Goal: Information Seeking & Learning: Learn about a topic

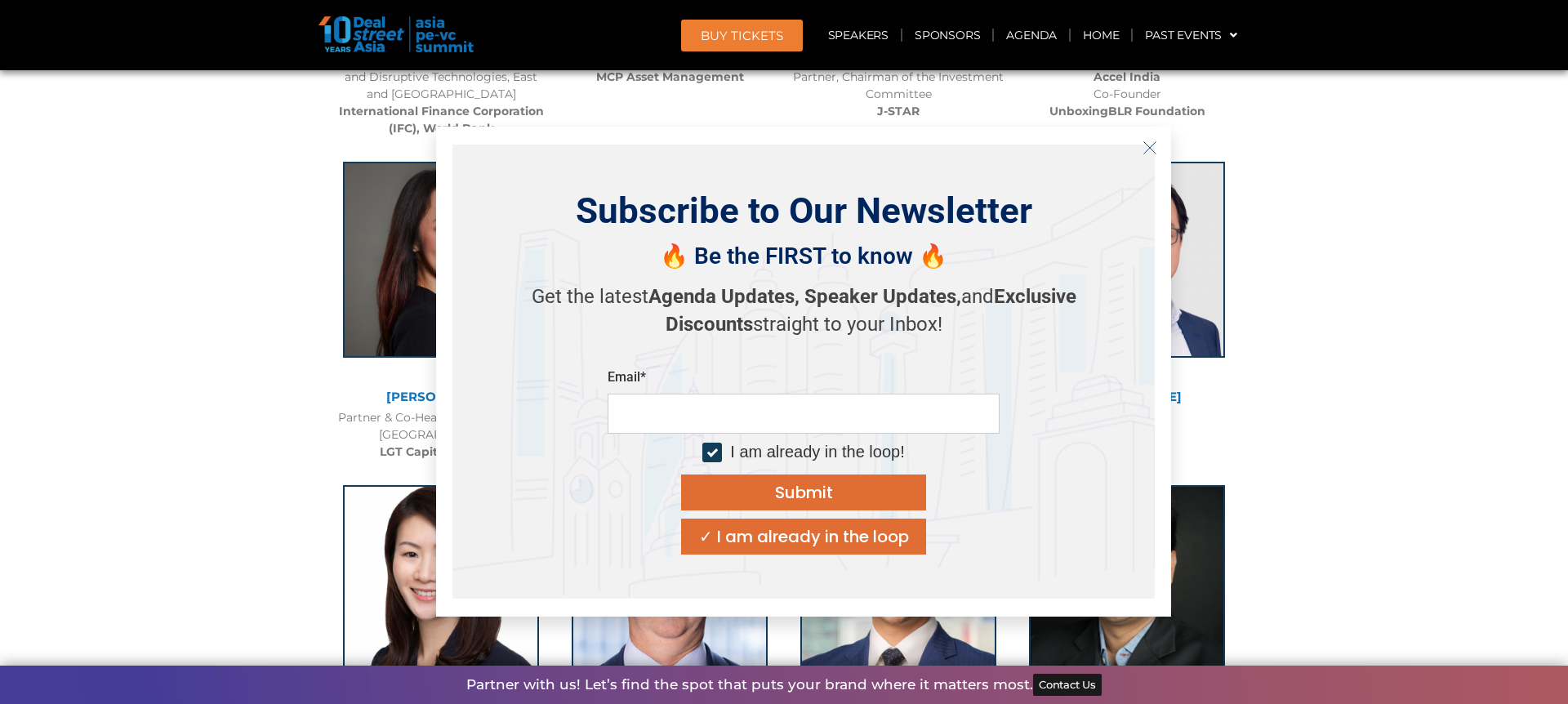
scroll to position [2438, 0]
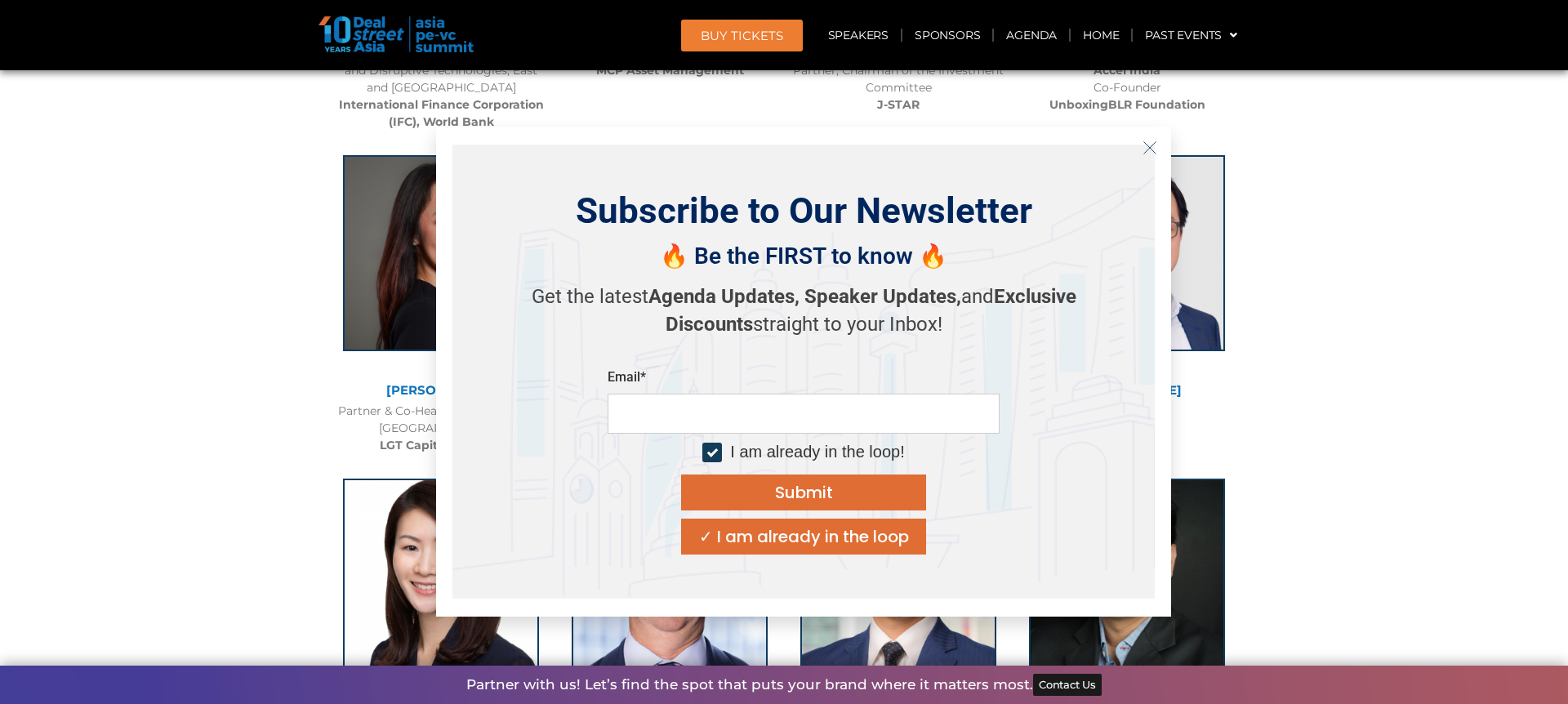
click at [1151, 149] on line "Close" at bounding box center [1150, 148] width 11 height 11
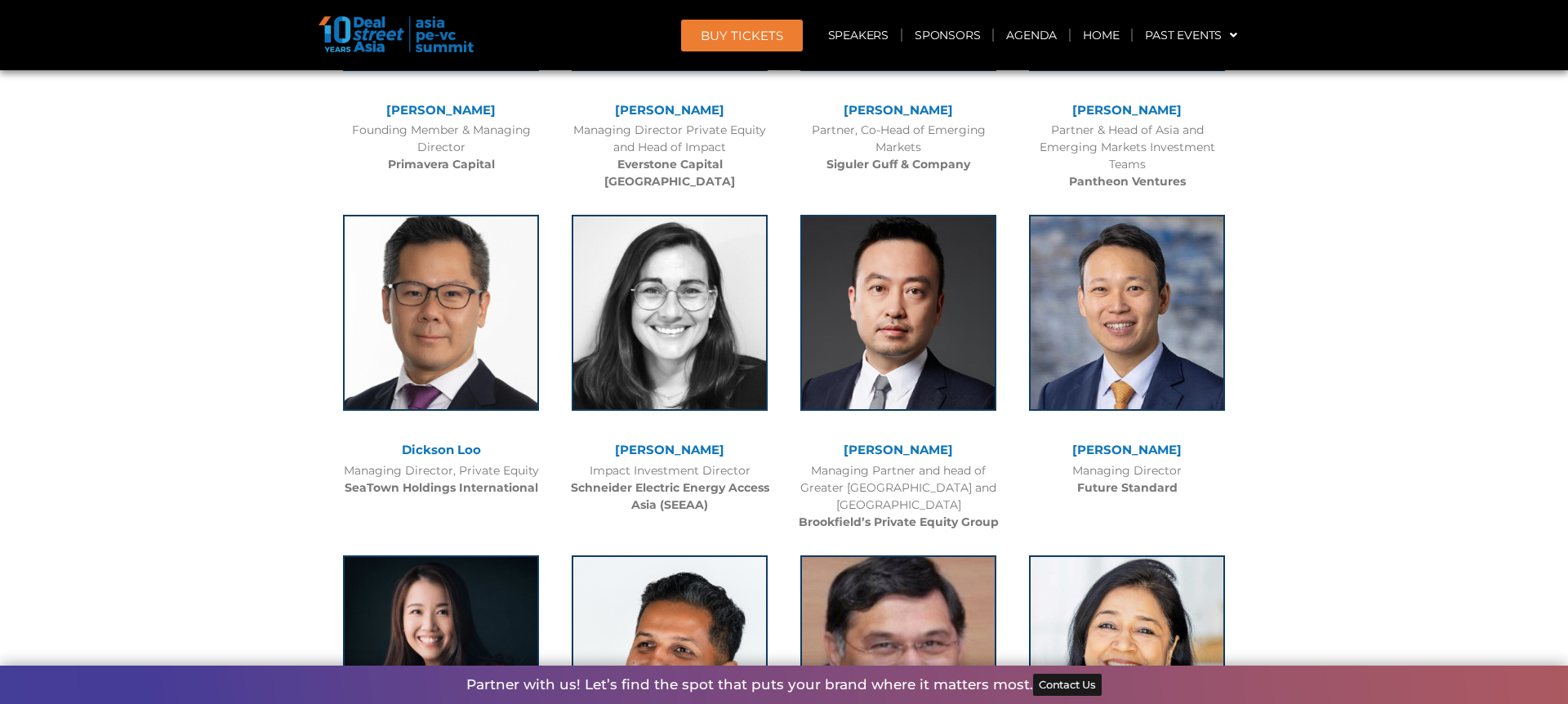
scroll to position [4948, 0]
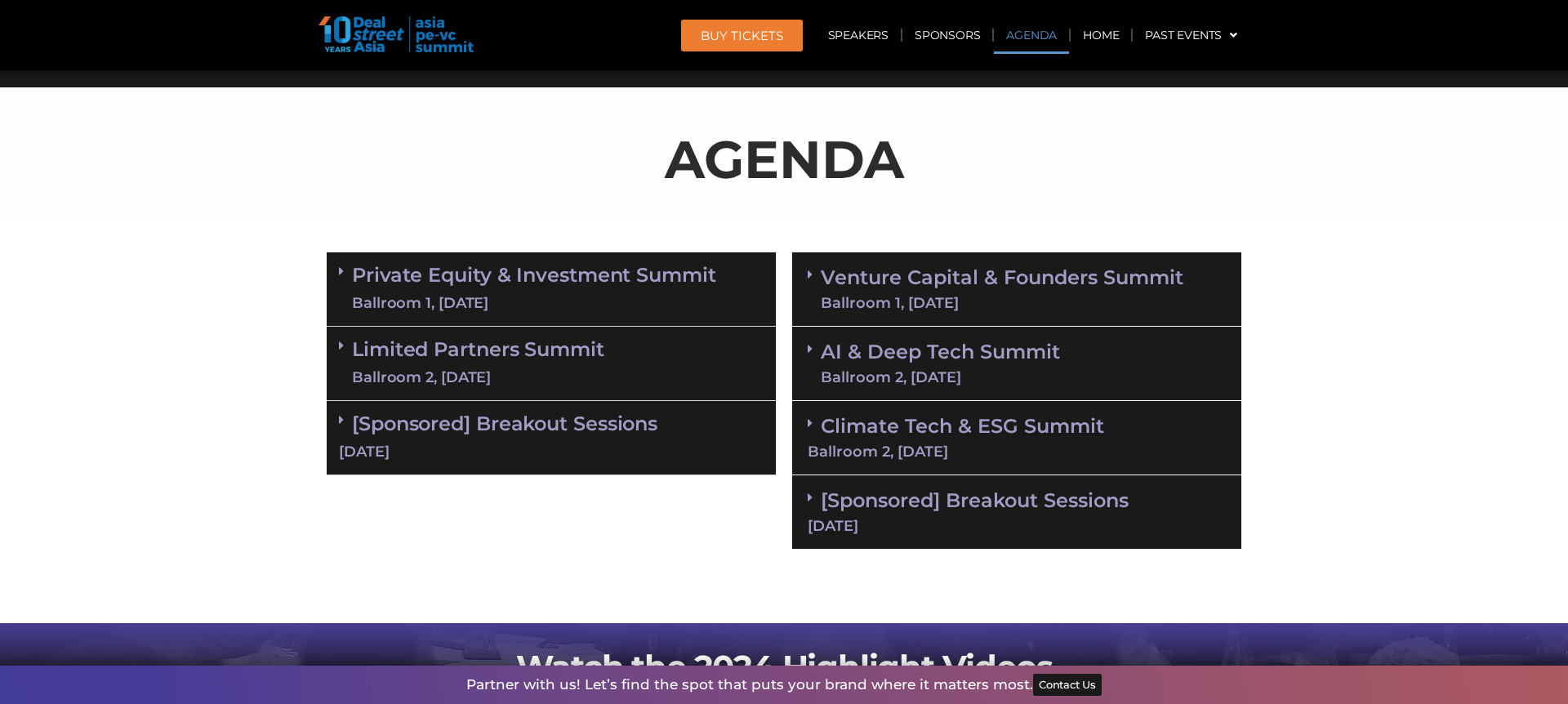
scroll to position [844, 0]
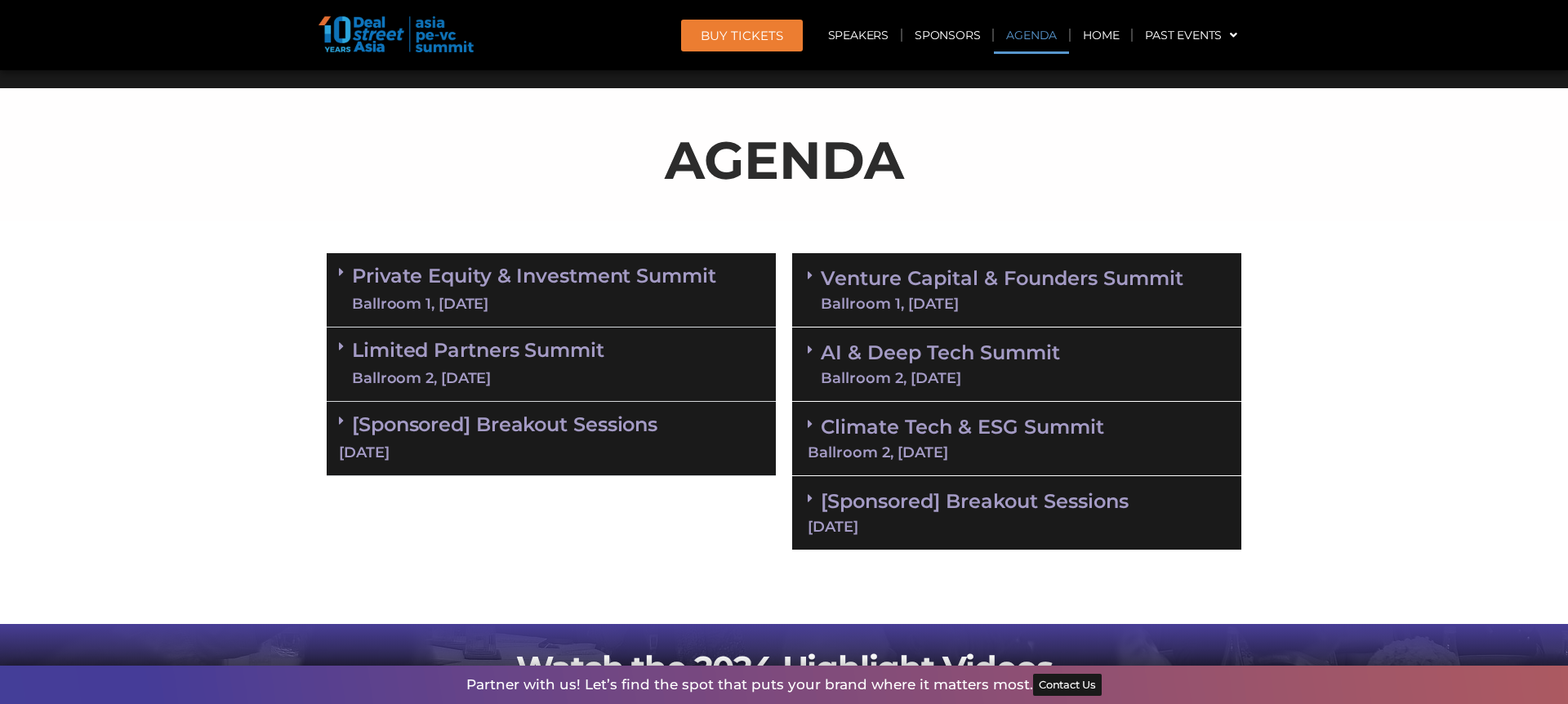
click at [358, 276] on link "Private Equity & Investment Summit Ballroom 1, [DATE]" at bounding box center [534, 290] width 364 height 49
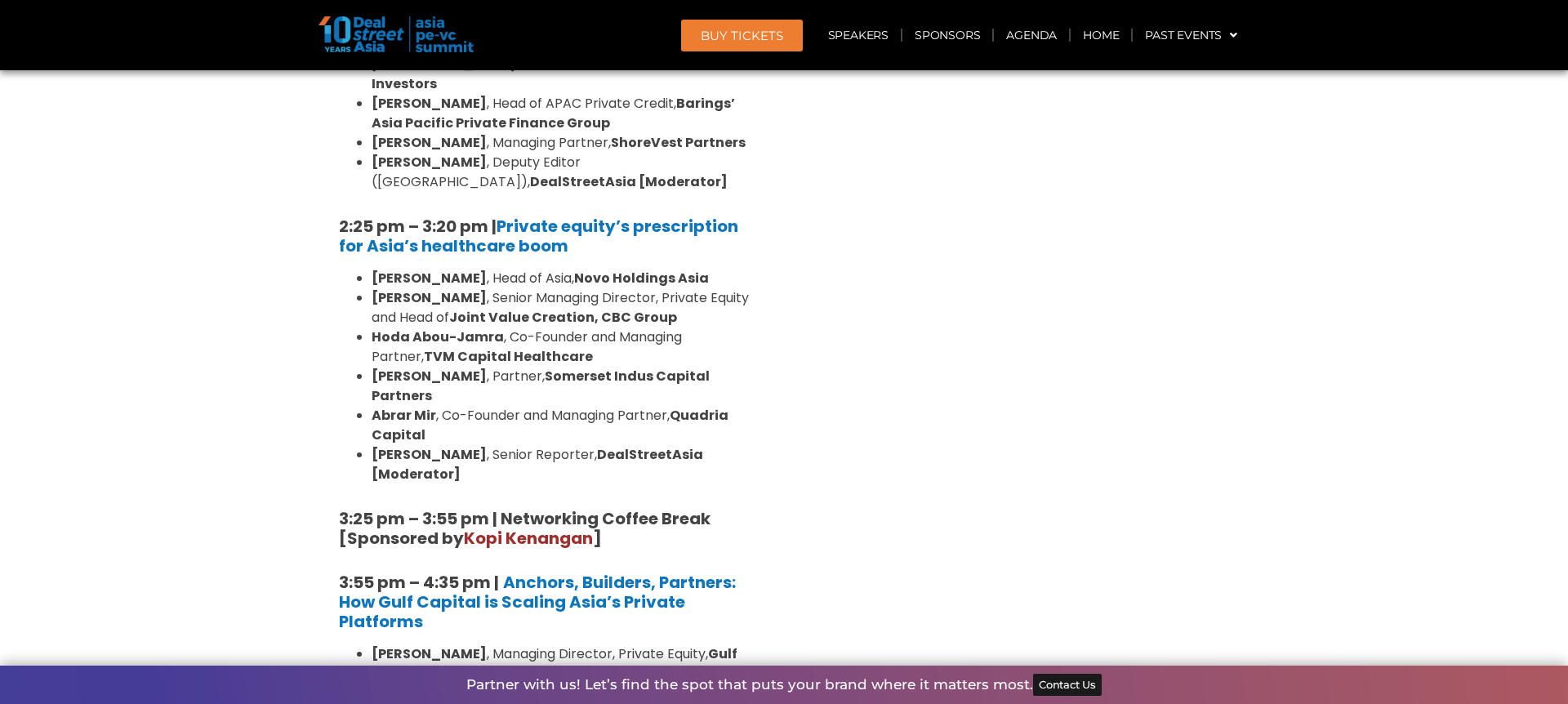
scroll to position [2458, 0]
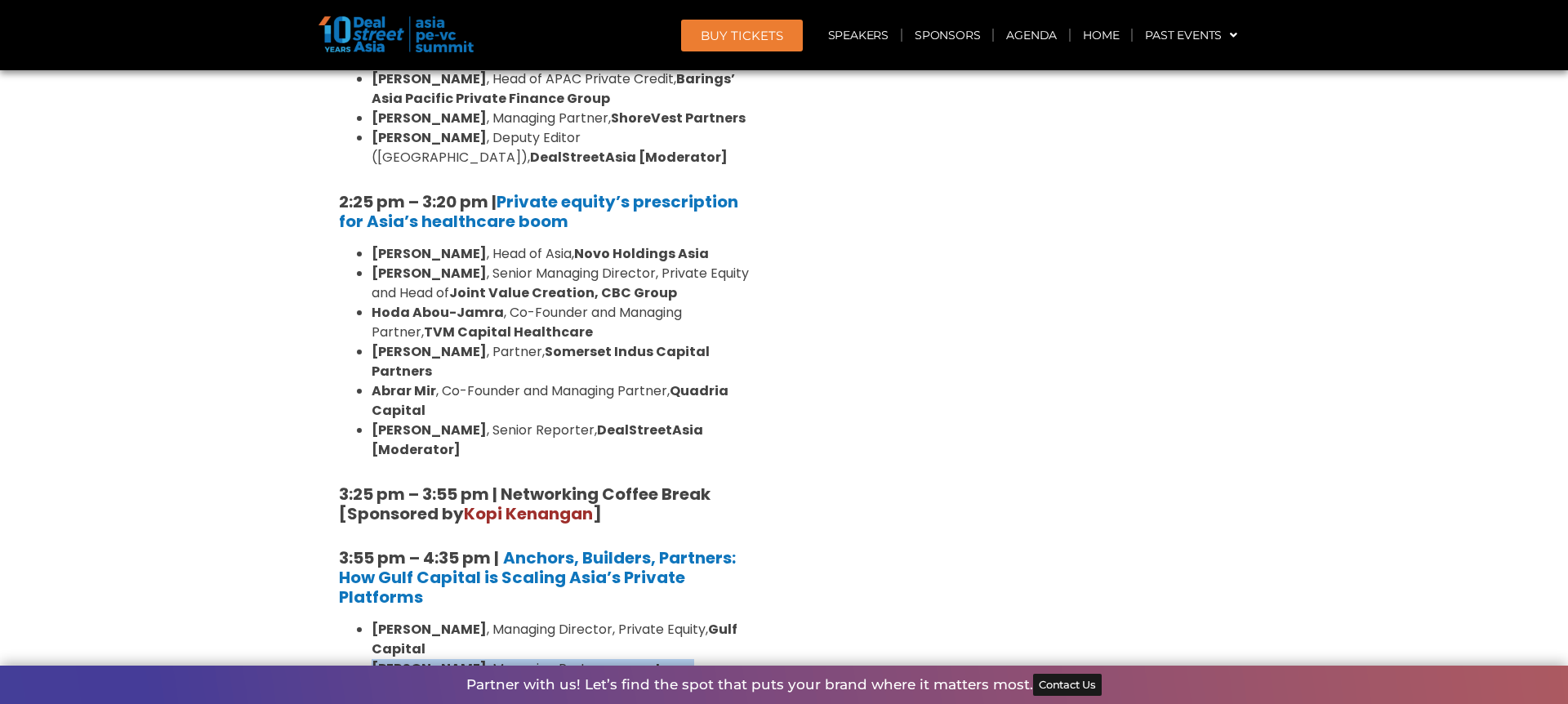
drag, startPoint x: 778, startPoint y: 545, endPoint x: 245, endPoint y: 424, distance: 546.6
click at [246, 424] on section "Private Equity & Investment Summit Ballroom 1, [DATE] 8:00 am – 9:00 am | Regis…" at bounding box center [784, 19] width 1568 height 2777
click at [1046, 572] on div "Venture Capital & Founders​ Summit Ballroom 1, [DATE] 8:00 am – 9:00 am | Regis…" at bounding box center [1017, 19] width 465 height 2777
drag, startPoint x: 508, startPoint y: 484, endPoint x: 275, endPoint y: 468, distance: 233.5
click at [281, 468] on section "Private Equity & Investment Summit Ballroom 1, [DATE] 8:00 am – 9:00 am | Regis…" at bounding box center [784, 19] width 1568 height 2777
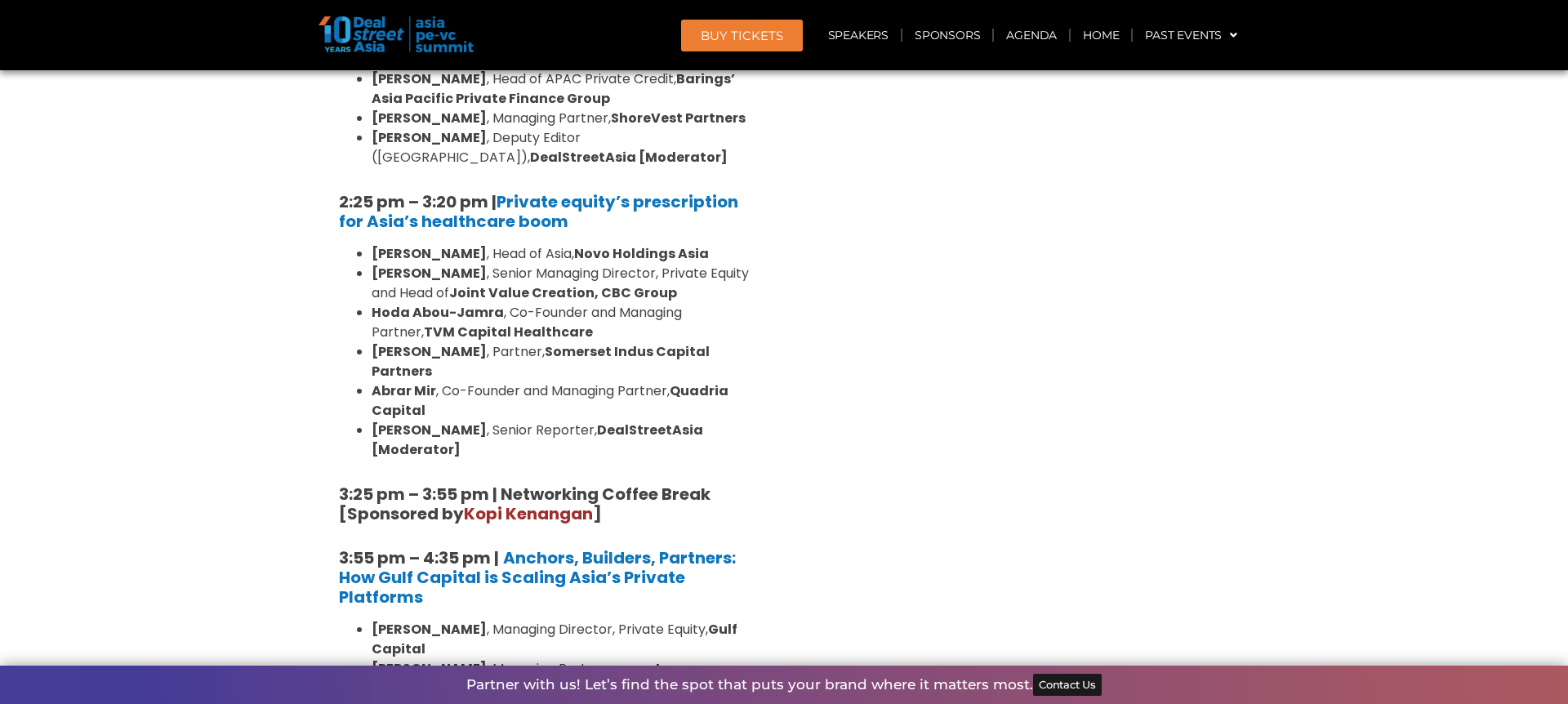
click at [275, 468] on section "Private Equity & Investment Summit Ballroom 1, [DATE] 8:00 am – 9:00 am | Regis…" at bounding box center [784, 19] width 1568 height 2777
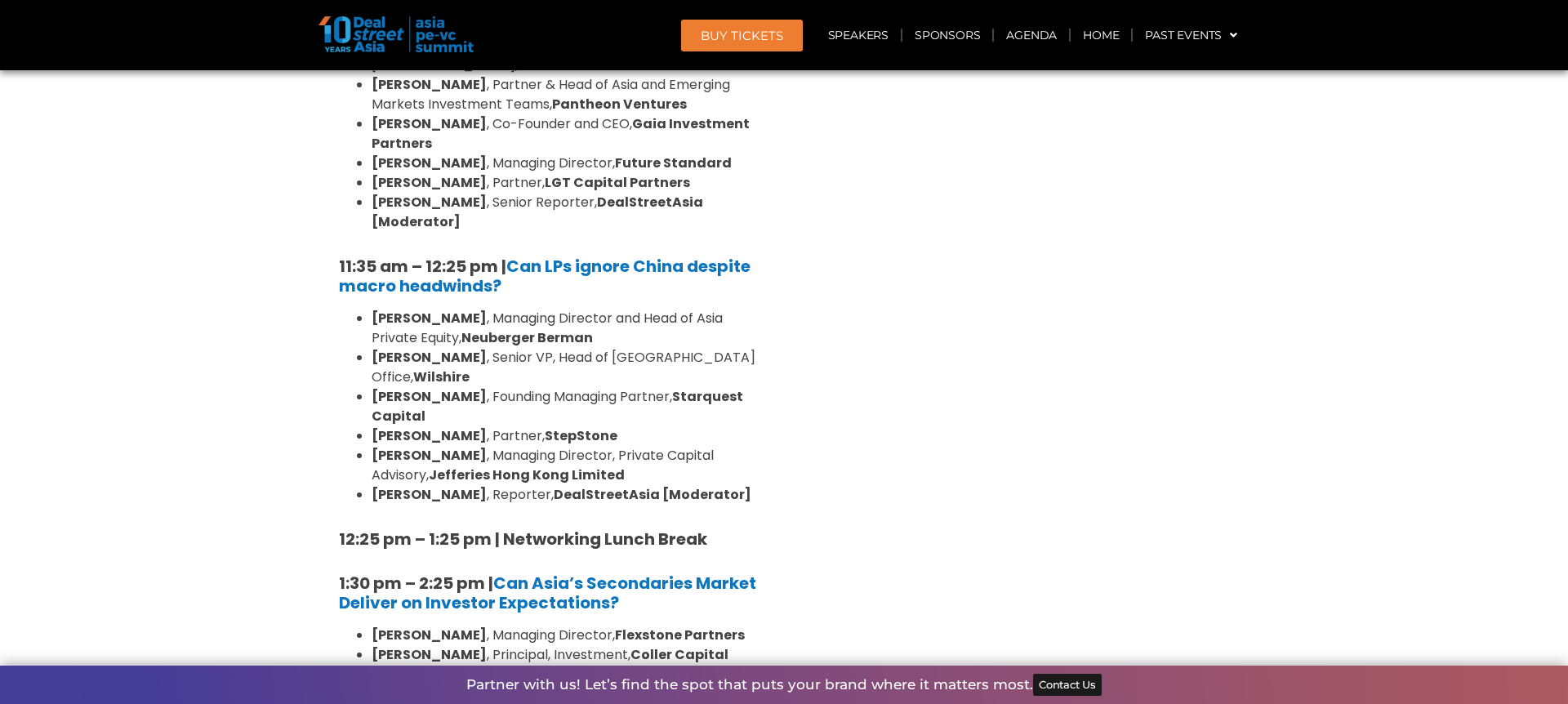
scroll to position [3977, 0]
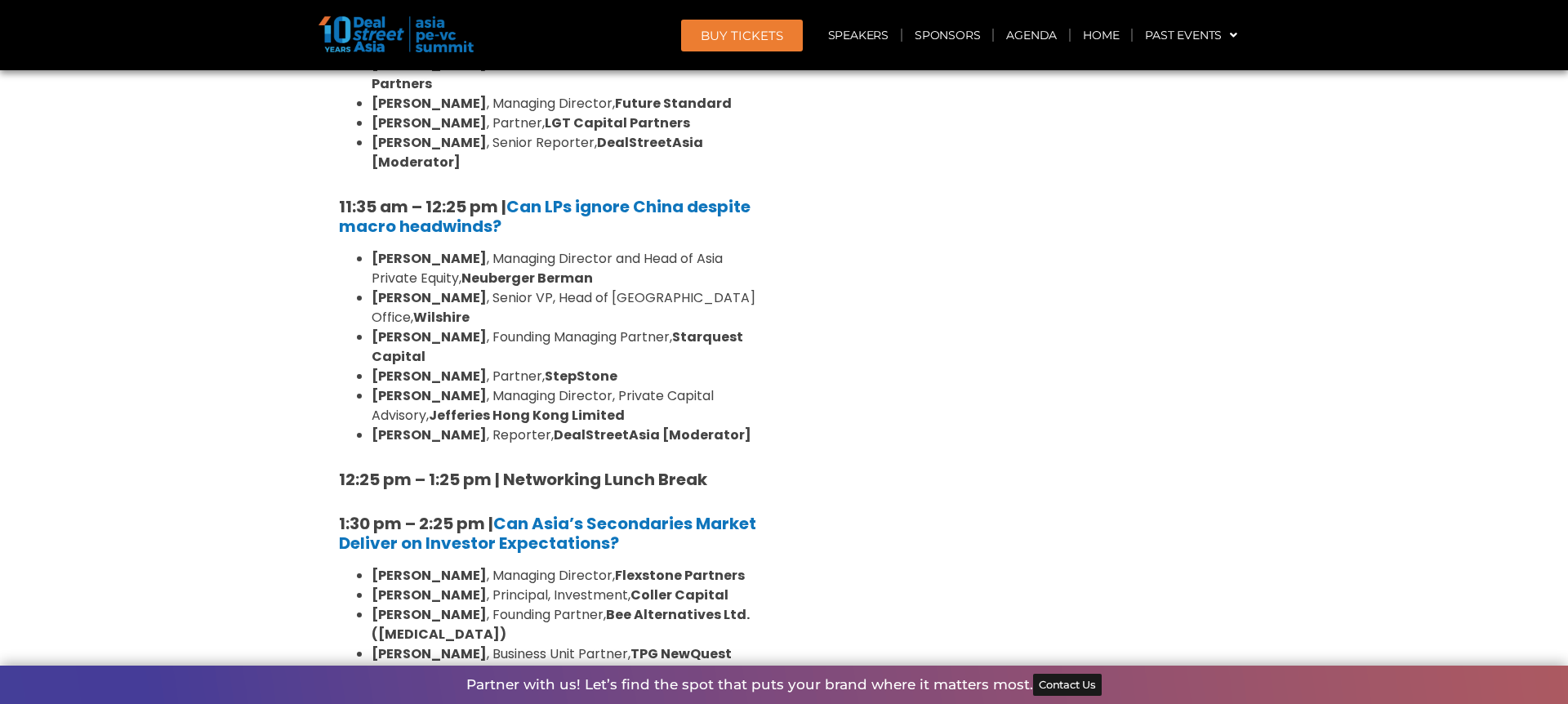
drag, startPoint x: 547, startPoint y: 456, endPoint x: 326, endPoint y: 434, distance: 222.1
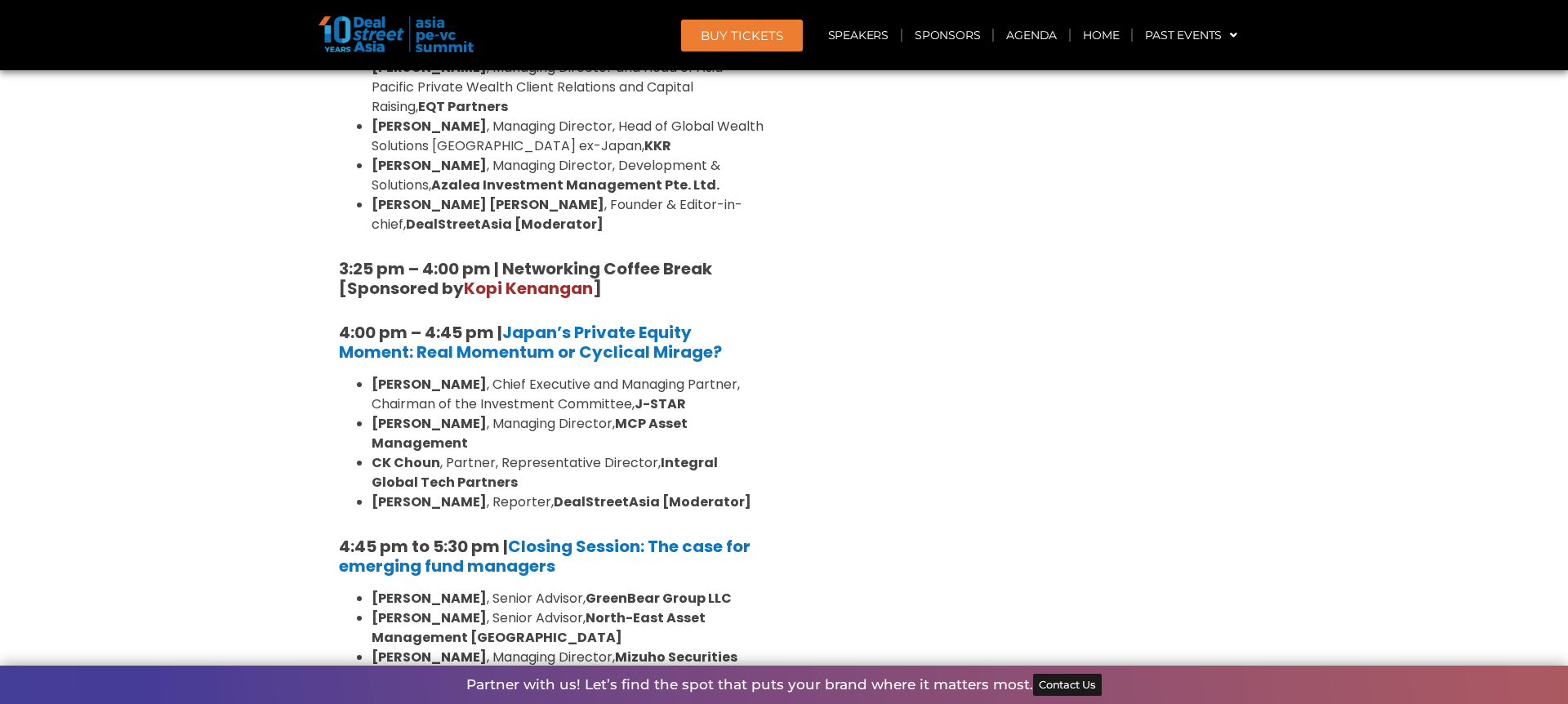
scroll to position [4829, 0]
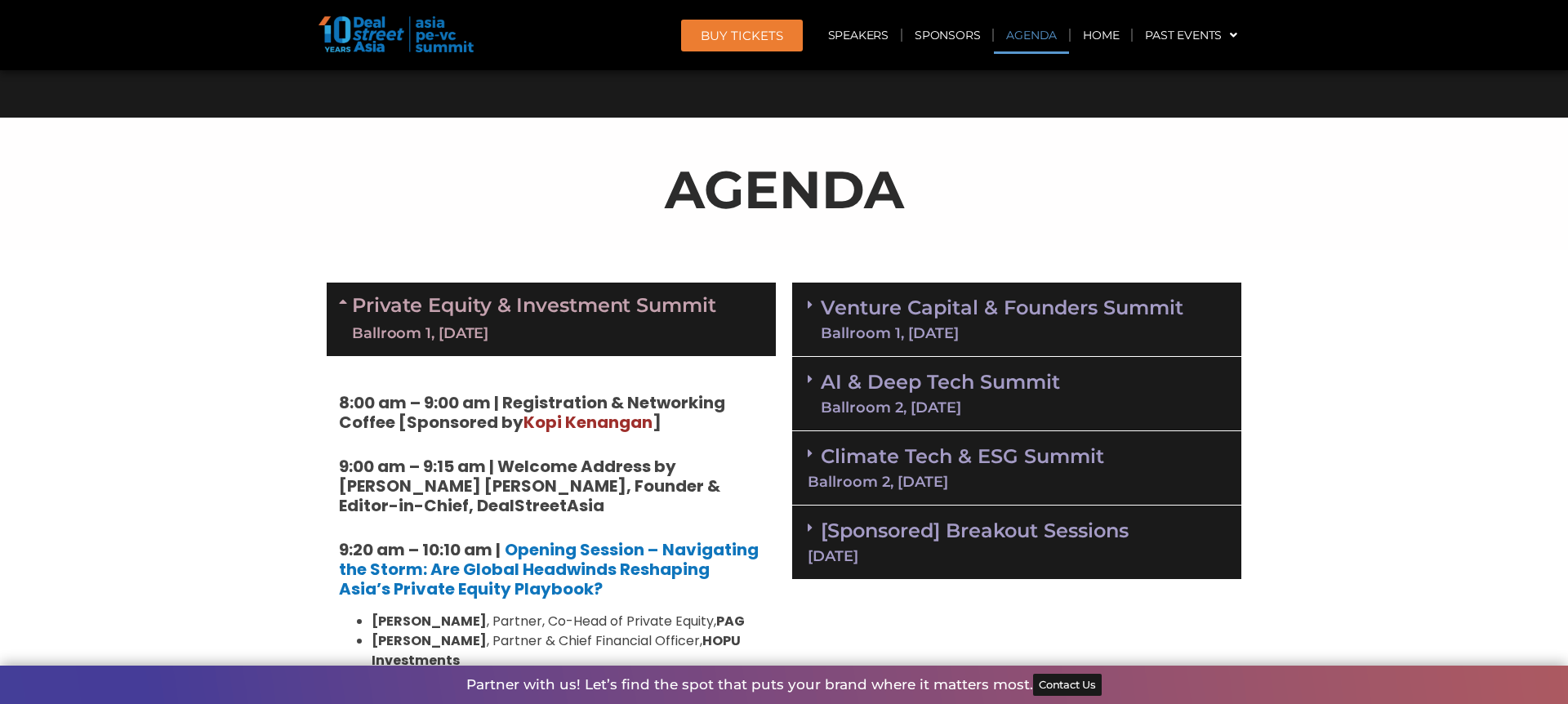
scroll to position [828, 0]
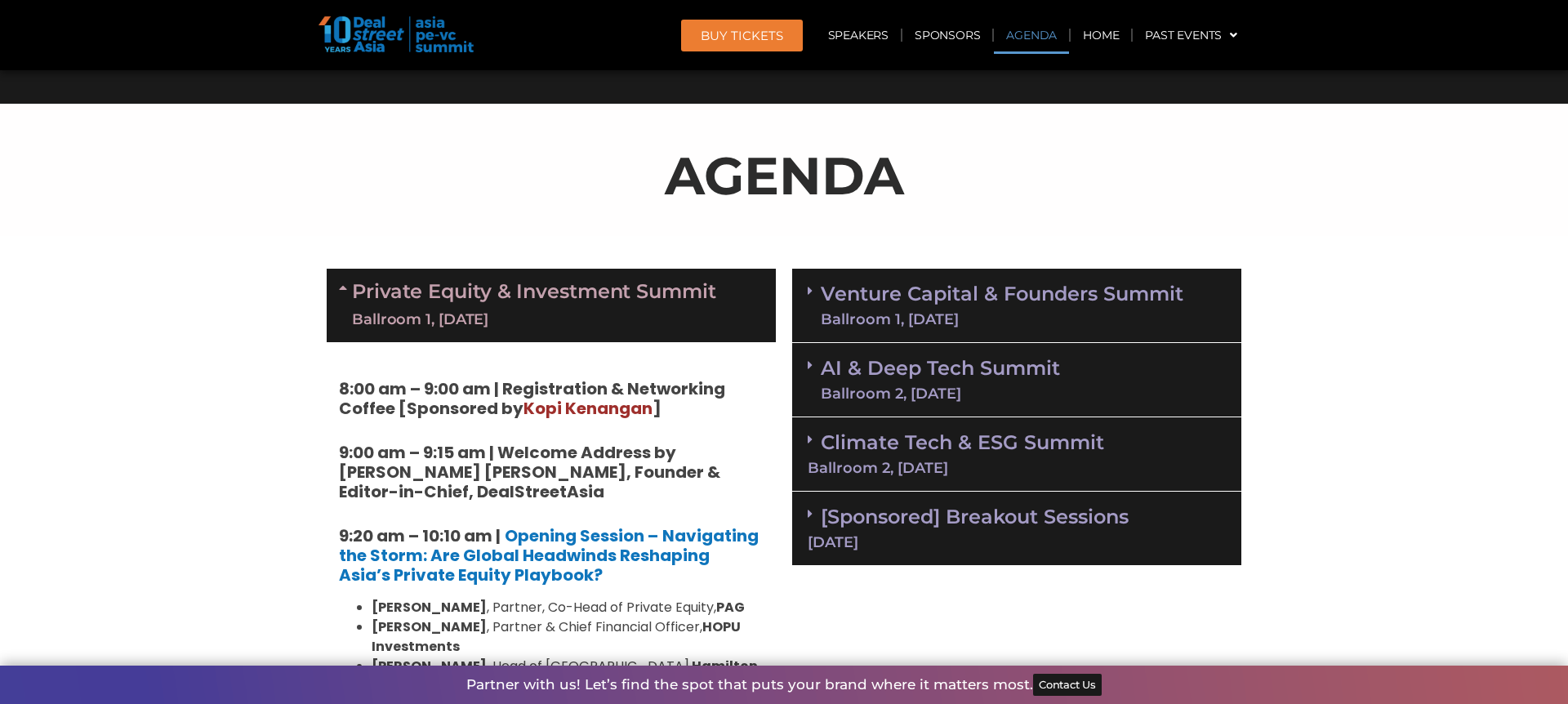
click at [1033, 287] on link "Venture Capital & Founders​ Summit Ballroom 1, [DATE]" at bounding box center [1002, 305] width 363 height 42
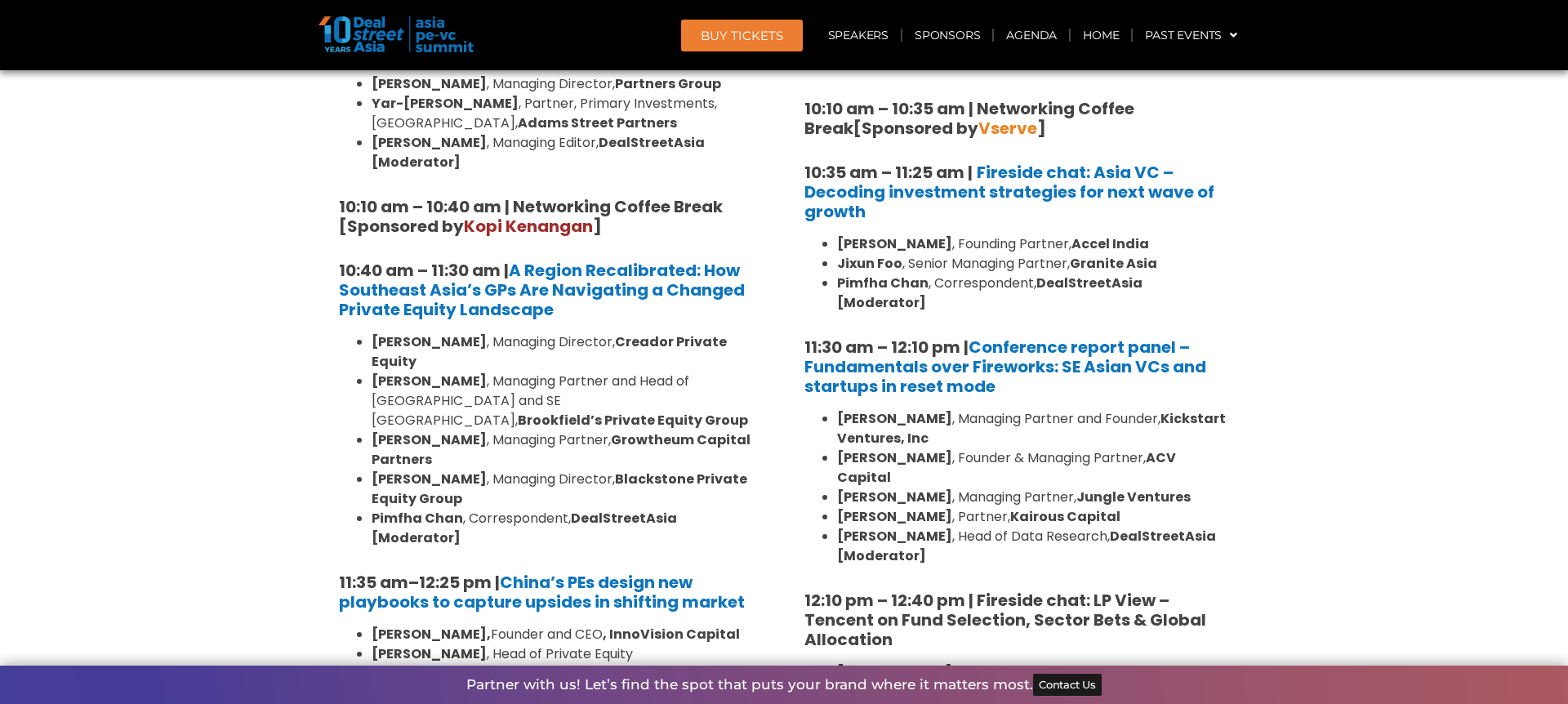
scroll to position [1451, 0]
